Goal: Task Accomplishment & Management: Complete application form

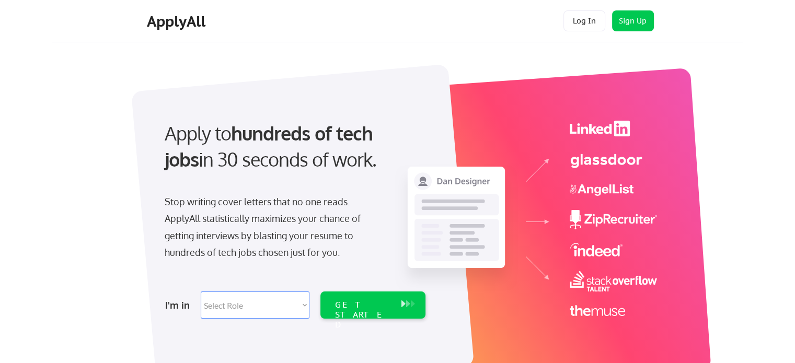
click at [259, 305] on select "Select Role Software Engineering Product Management Customer Success Sales UI/U…" at bounding box center [255, 305] width 109 height 27
click at [240, 327] on div at bounding box center [302, 229] width 343 height 330
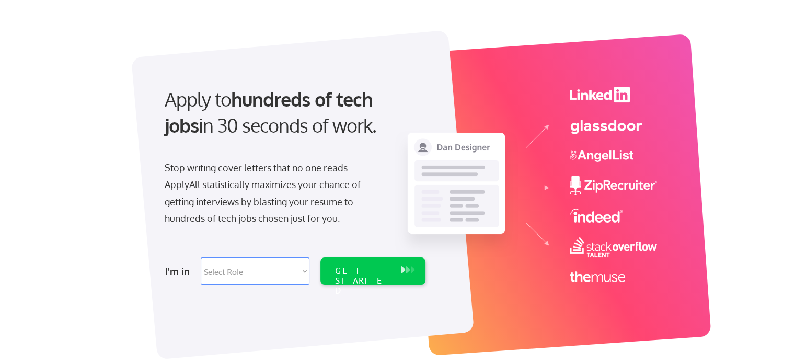
scroll to position [52, 0]
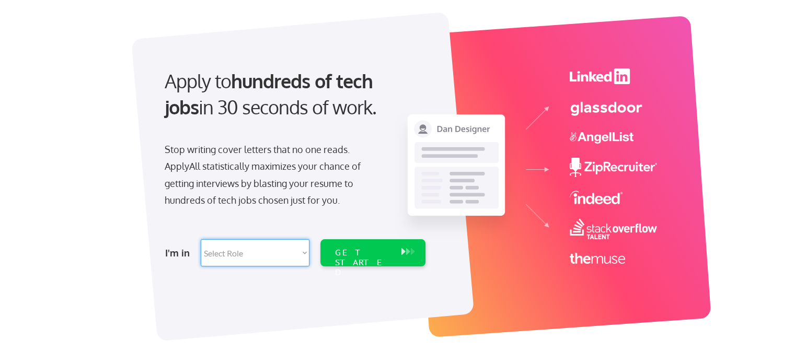
click at [269, 247] on select "Select Role Software Engineering Product Management Customer Success Sales UI/U…" at bounding box center [255, 252] width 109 height 27
select select ""sales""
click at [201, 239] on select "Select Role Software Engineering Product Management Customer Success Sales UI/U…" at bounding box center [255, 252] width 109 height 27
select select ""sales""
click at [391, 248] on div "GET STARTED" at bounding box center [363, 252] width 66 height 27
